Goal: Find specific page/section: Find specific page/section

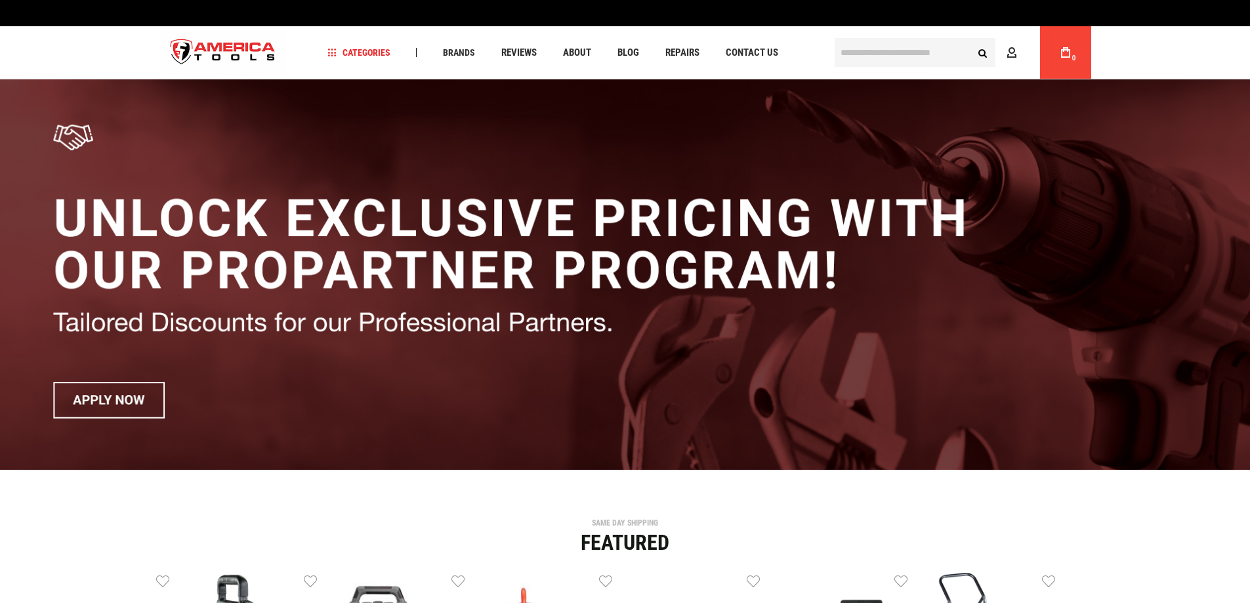
click at [877, 52] on input "text" at bounding box center [915, 52] width 161 height 29
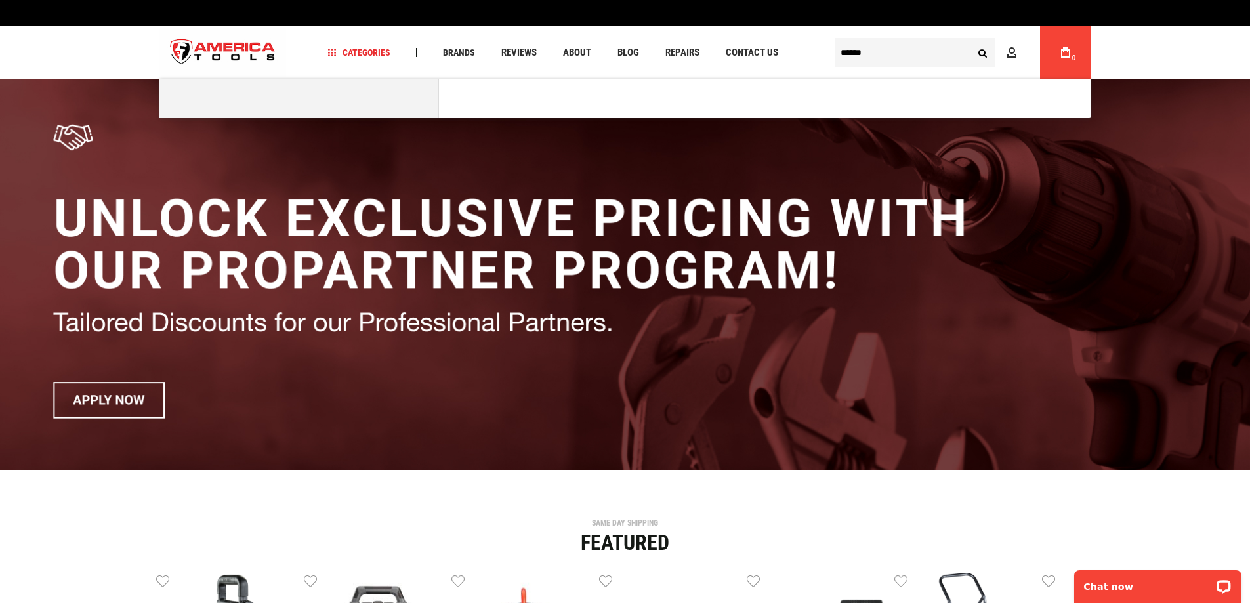
type input "******"
click at [971, 40] on button "Search" at bounding box center [983, 52] width 25 height 25
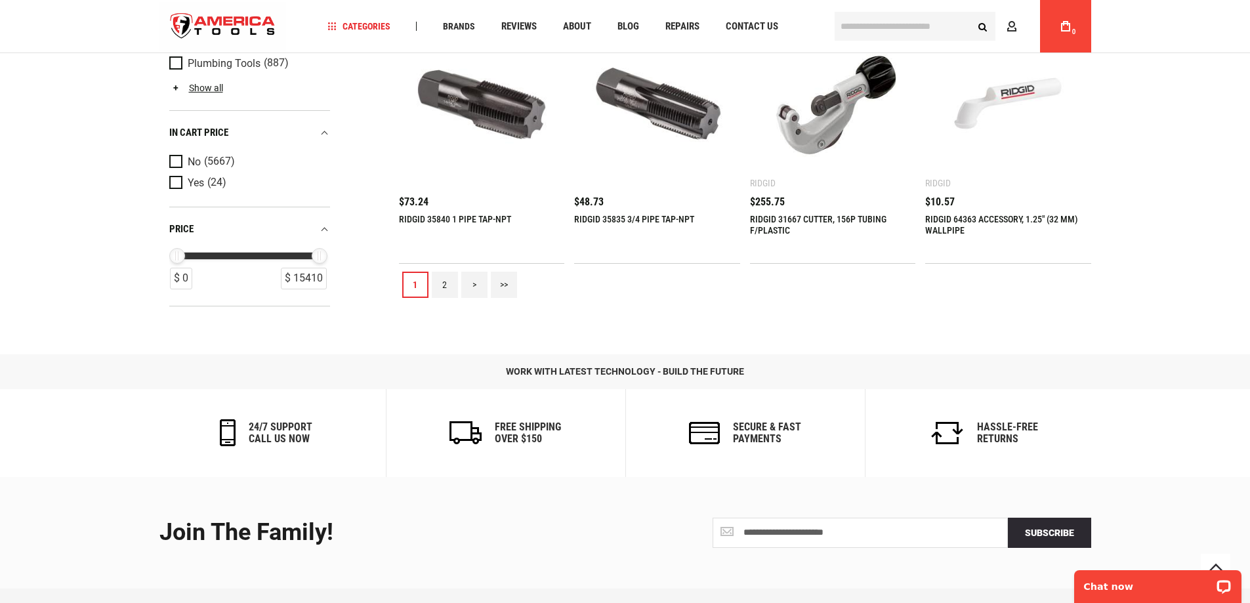
scroll to position [1575, 0]
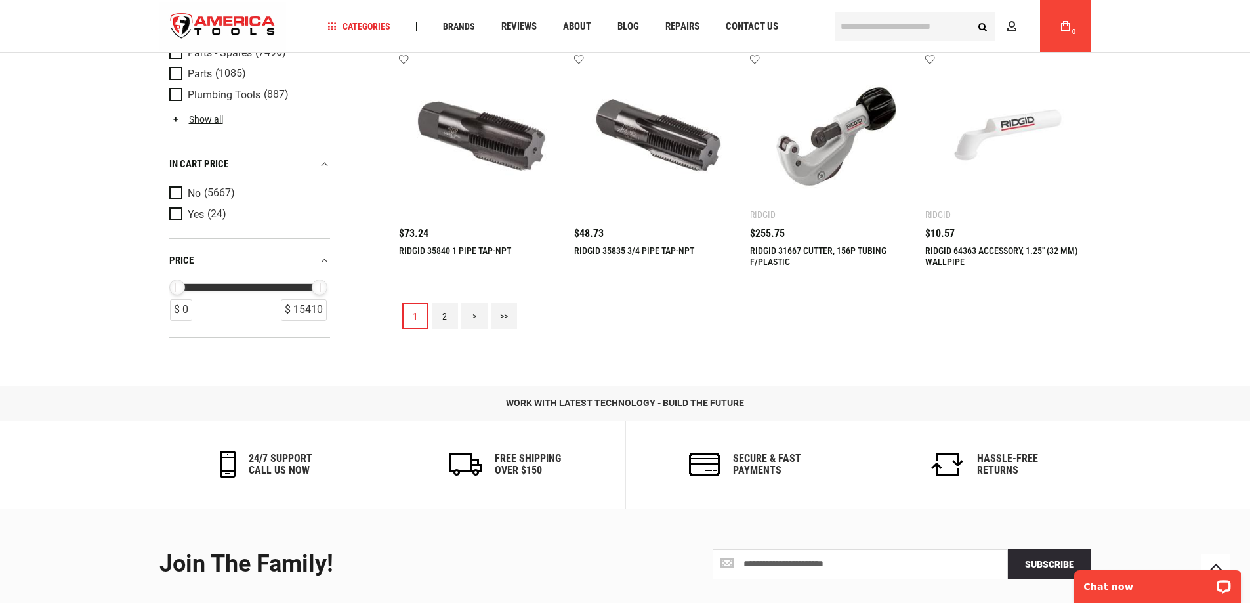
click at [446, 316] on link "2" at bounding box center [445, 316] width 26 height 26
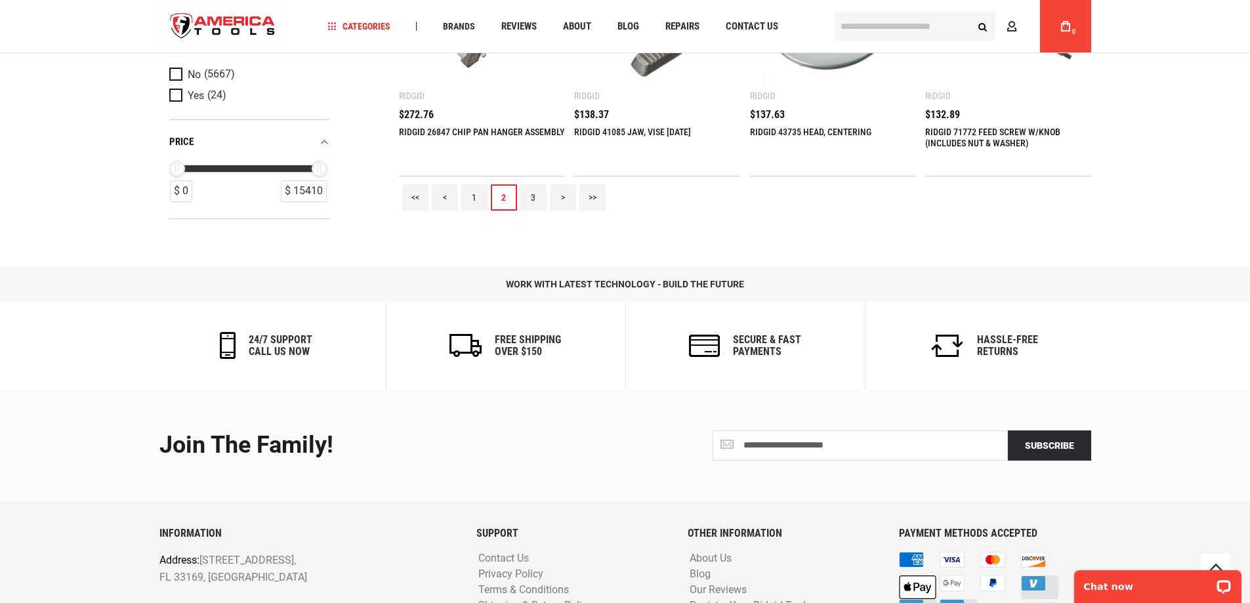
scroll to position [1706, 0]
